Goal: Task Accomplishment & Management: Use online tool/utility

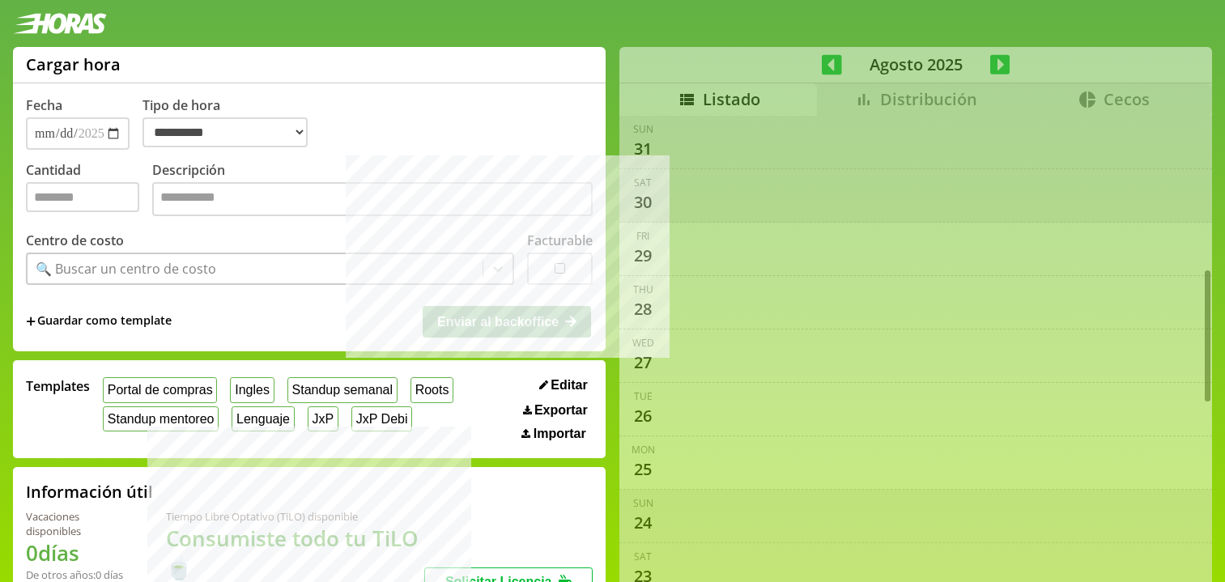
select select "**********"
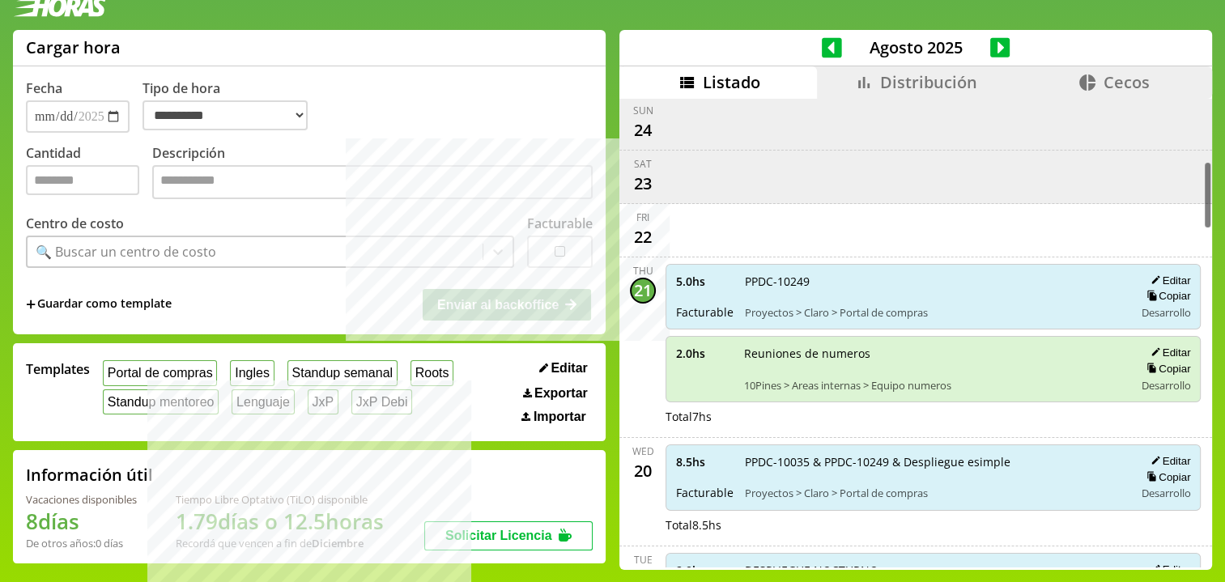
scroll to position [434, 0]
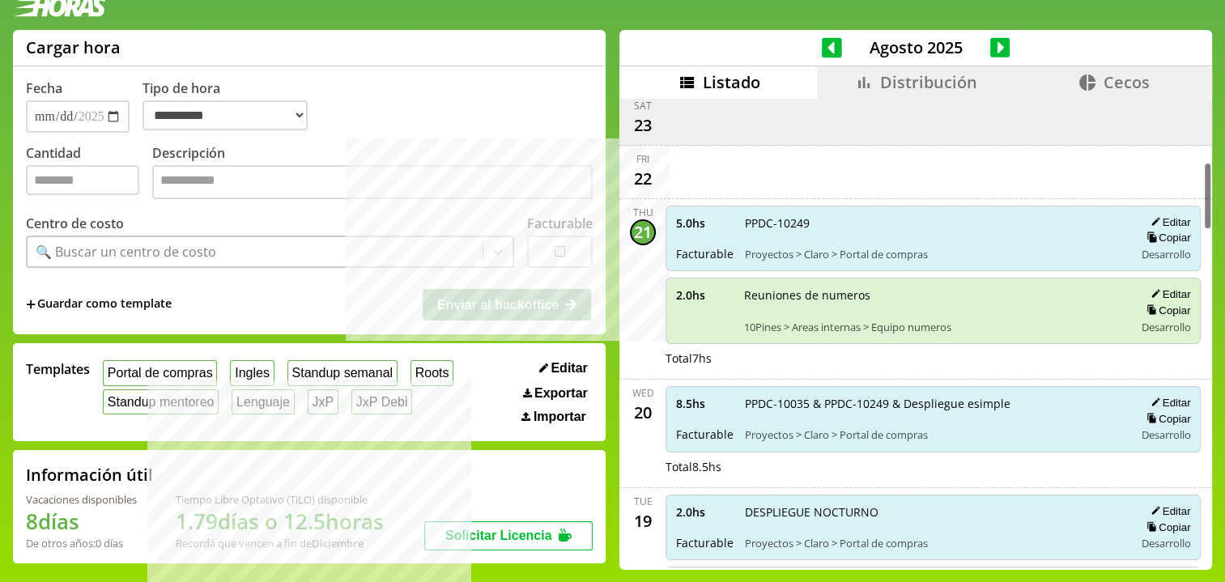
click at [676, 206] on div "5.0 hs Facturable PPDC-10249 Proyectos > Claro > Portal de compras Editar Copia…" at bounding box center [932, 239] width 535 height 66
click at [670, 209] on div "5.0 hs Facturable PPDC-10249 Proyectos > Claro > Portal de compras Editar Copia…" at bounding box center [932, 239] width 535 height 66
drag, startPoint x: 670, startPoint y: 209, endPoint x: 686, endPoint y: 213, distance: 16.7
click at [686, 213] on div "5.0 hs Facturable PPDC-10249 Proyectos > Claro > Portal de compras Editar Copia…" at bounding box center [932, 239] width 535 height 66
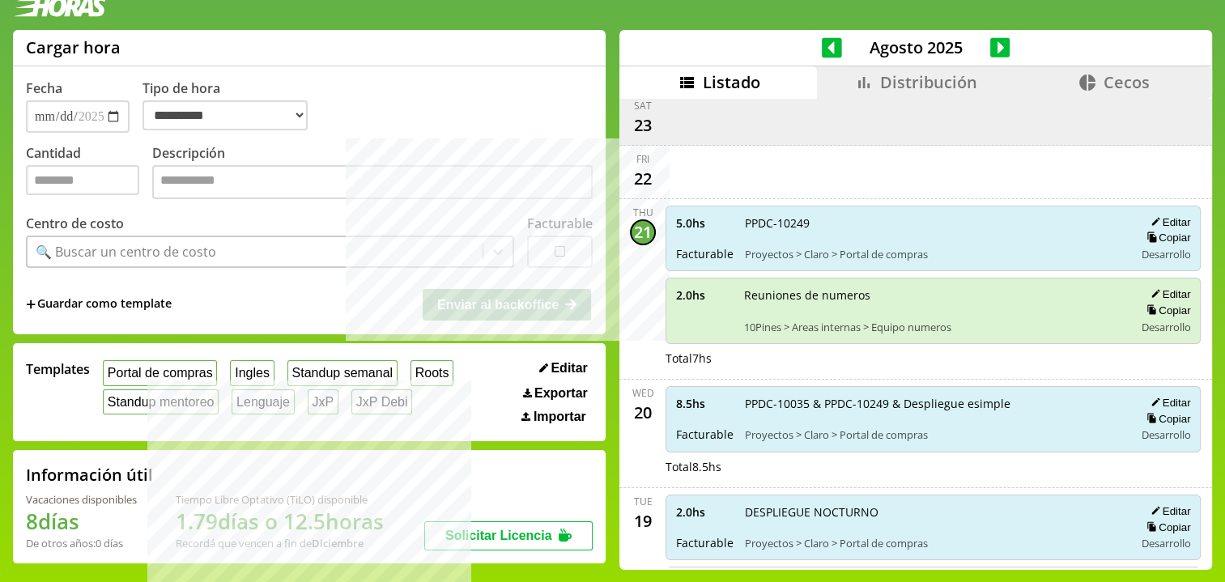
click at [935, 257] on div "5.0 hs Facturable PPDC-10249 Proyectos > Claro > Portal de compras Editar Copia…" at bounding box center [932, 239] width 535 height 66
click at [746, 215] on span "PPDC-10249" at bounding box center [933, 222] width 377 height 15
click at [632, 219] on div "21" at bounding box center [643, 232] width 26 height 26
click at [685, 248] on span "Facturable" at bounding box center [704, 253] width 57 height 15
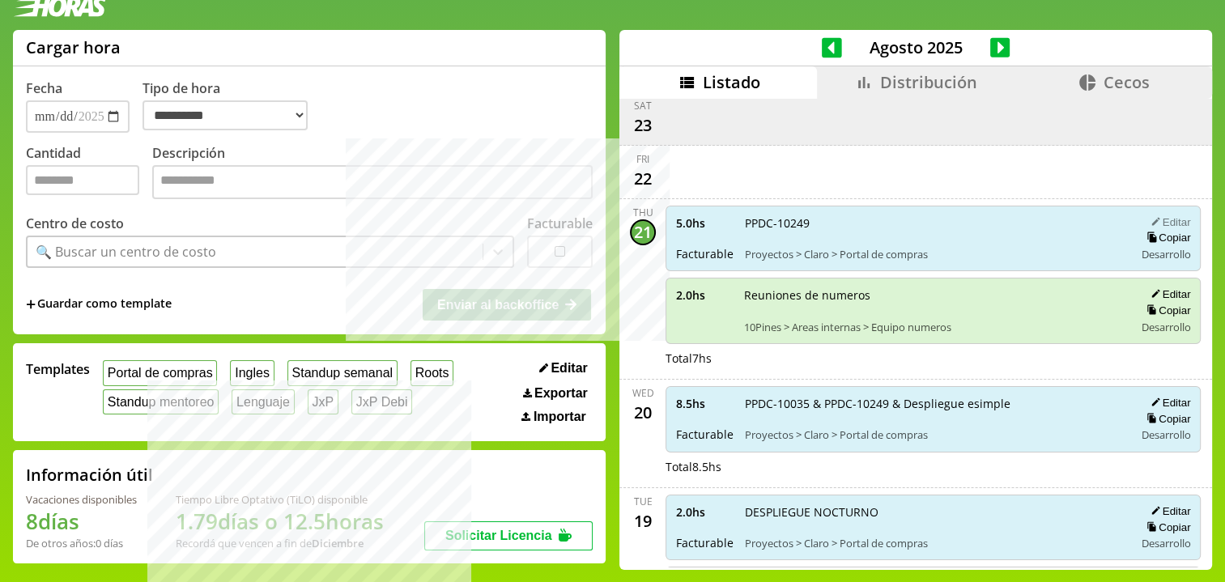
click at [1166, 215] on button "Editar" at bounding box center [1167, 222] width 45 height 14
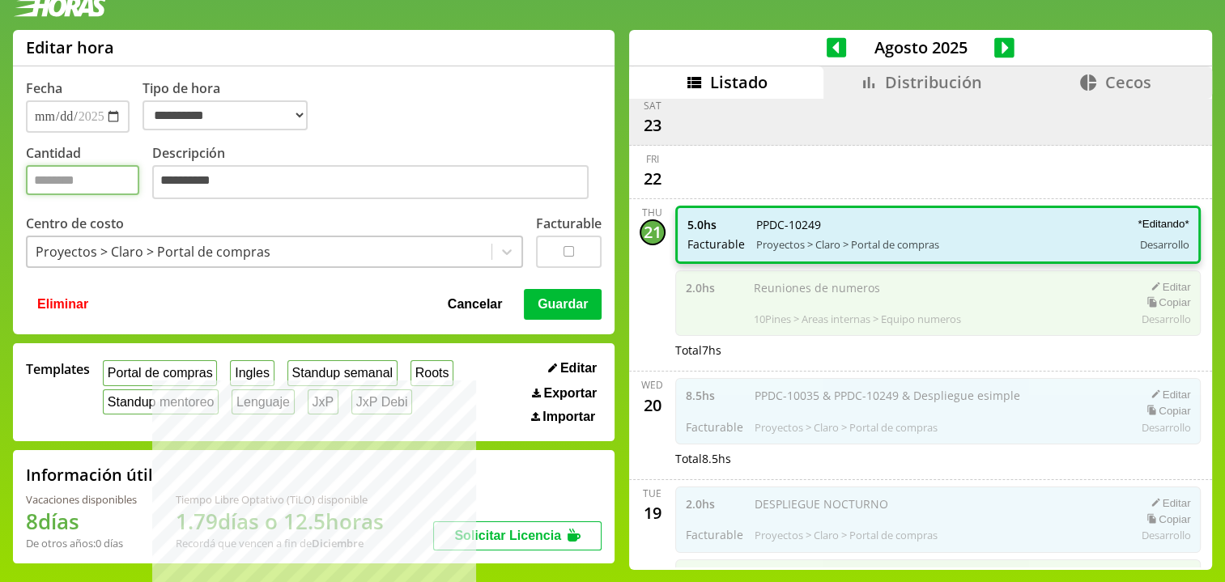
click at [66, 180] on input "*" at bounding box center [82, 180] width 113 height 30
type input "***"
click at [551, 305] on button "Guardar" at bounding box center [563, 304] width 78 height 31
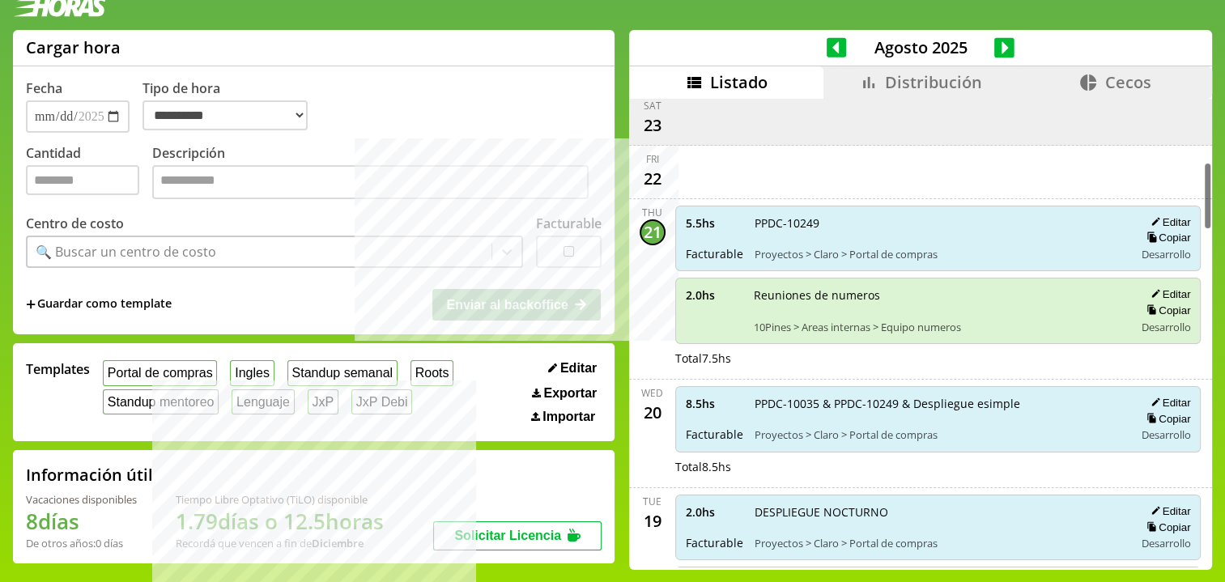
click at [842, 87] on li "Distribución" at bounding box center [920, 82] width 194 height 32
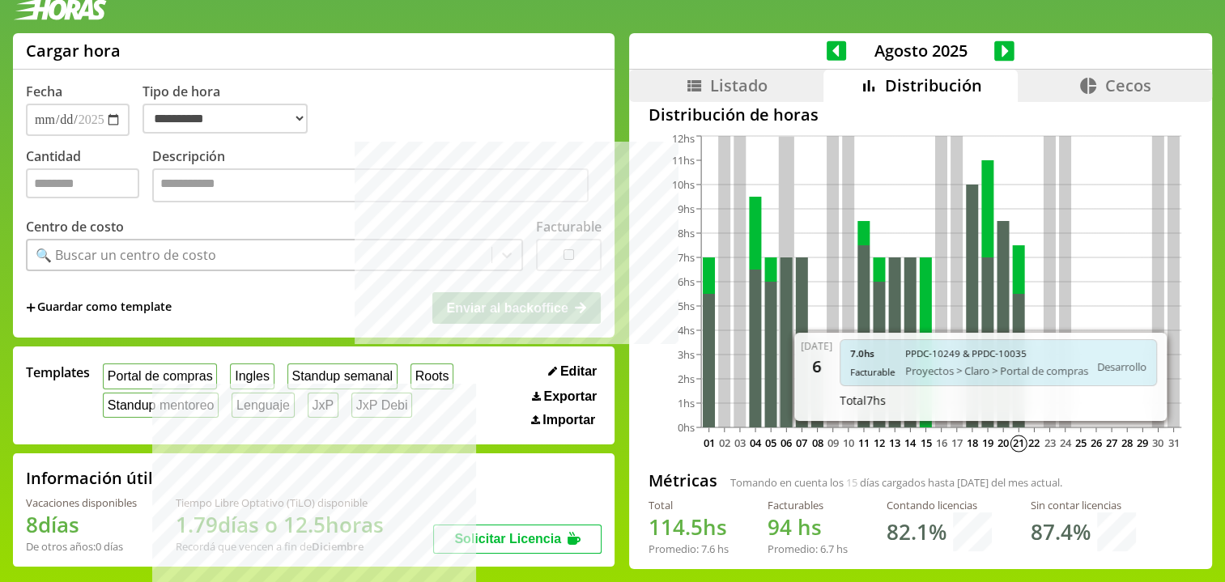
scroll to position [19, 0]
